Goal: Information Seeking & Learning: Learn about a topic

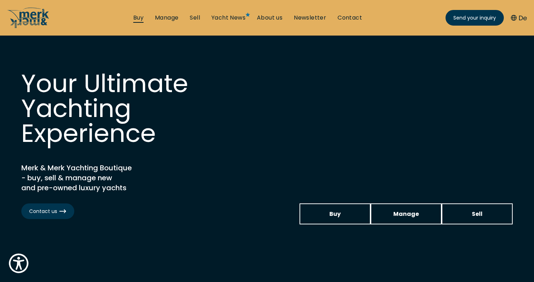
click at [133, 21] on link "Buy" at bounding box center [138, 18] width 10 height 8
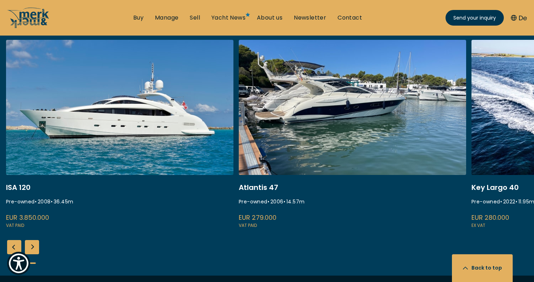
scroll to position [302, 0]
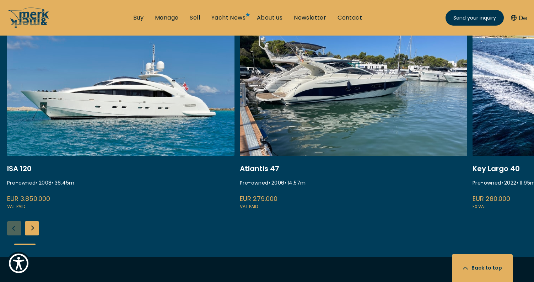
click at [334, 94] on link "gobbi atlantis 47" at bounding box center [353, 115] width 227 height 189
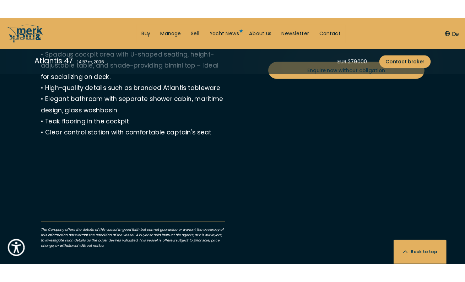
scroll to position [386, 0]
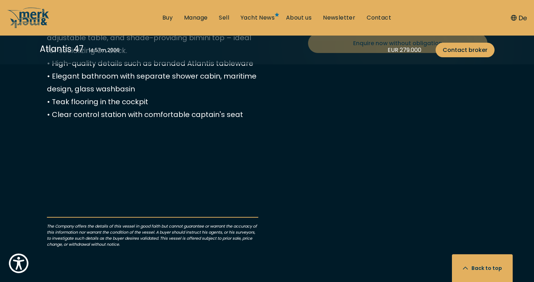
drag, startPoint x: 367, startPoint y: 149, endPoint x: 399, endPoint y: 157, distance: 32.5
drag, startPoint x: 432, startPoint y: 155, endPoint x: 440, endPoint y: 156, distance: 7.5
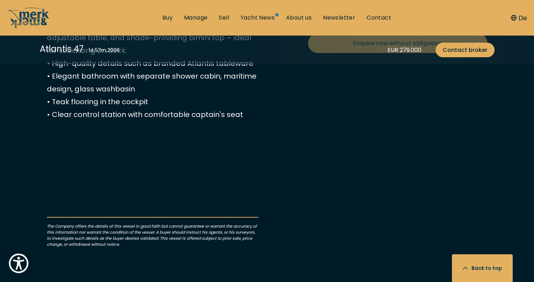
copy li "575"
drag, startPoint x: 332, startPoint y: 185, endPoint x: 300, endPoint y: 185, distance: 31.3
click at [300, 185] on div "EUR 279.000 Send your inquiry VAT paid Condition Pre-owned Year [DATE] Length 1…" at bounding box center [267, 59] width 455 height 405
copy li "24-35"
